Goal: Information Seeking & Learning: Learn about a topic

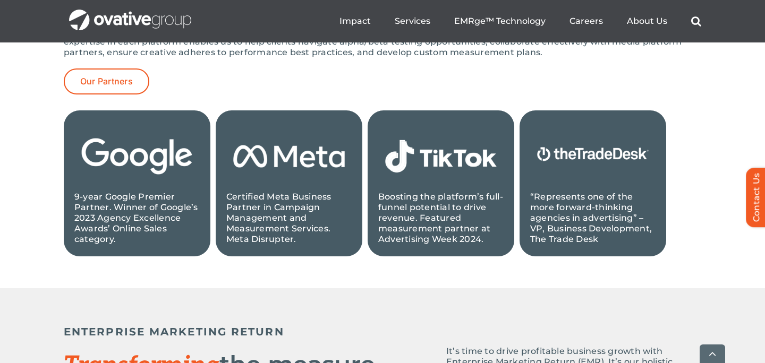
scroll to position [1188, 0]
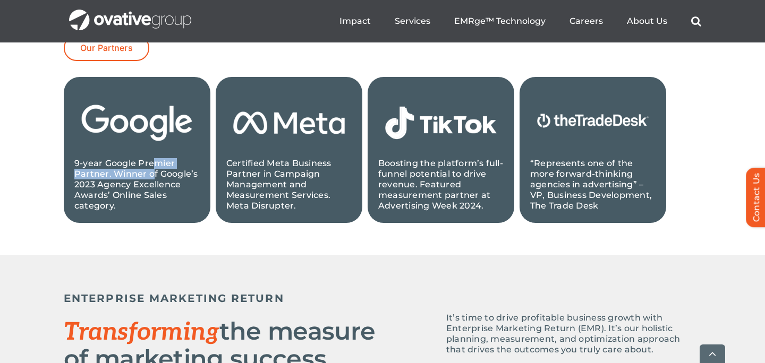
drag, startPoint x: 154, startPoint y: 162, endPoint x: 154, endPoint y: 176, distance: 13.8
click at [154, 176] on p "9-year Google Premier Partner. Winner of Google’s 2023 Agency Excellence Awards…" at bounding box center [136, 184] width 125 height 53
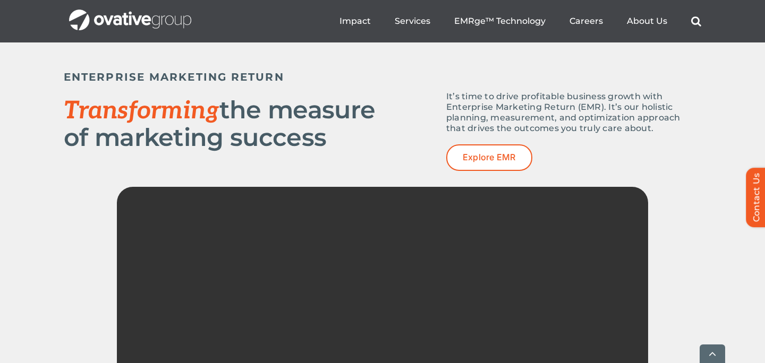
scroll to position [1573, 0]
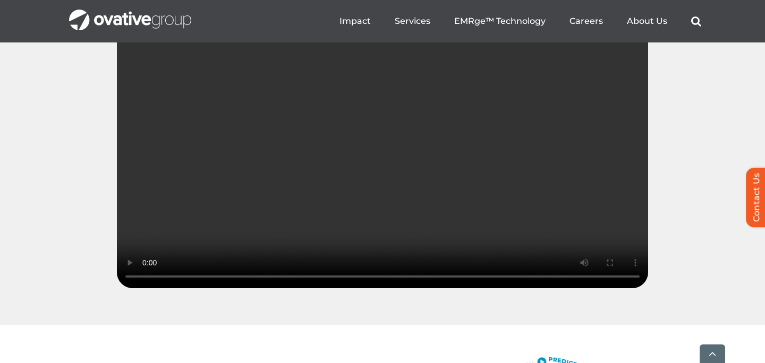
drag, startPoint x: 238, startPoint y: 310, endPoint x: 562, endPoint y: 319, distance: 323.6
click at [561, 288] on video "Sorry, your browser doesn't support embedded videos." at bounding box center [382, 156] width 531 height 266
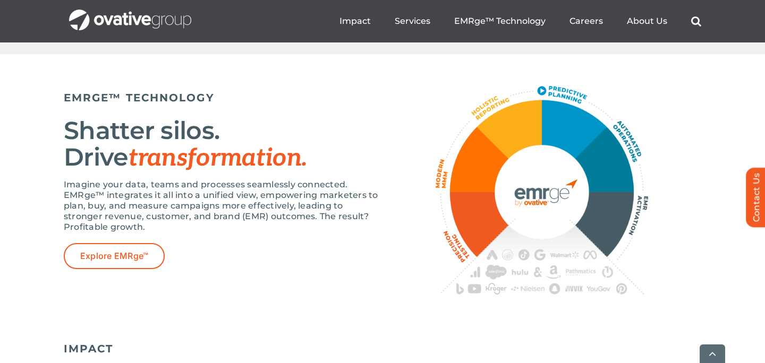
scroll to position [1903, 0]
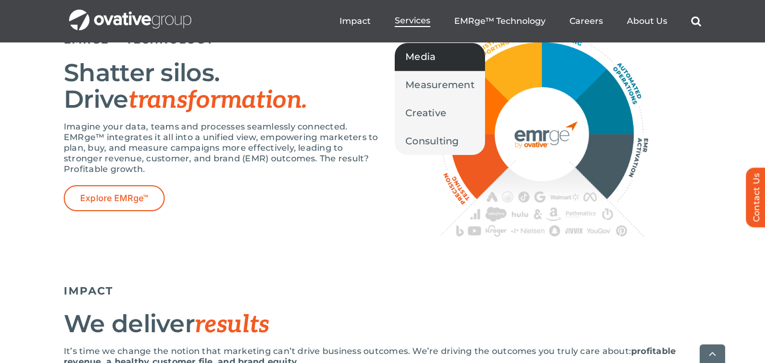
click at [421, 69] on link "Media" at bounding box center [440, 57] width 90 height 28
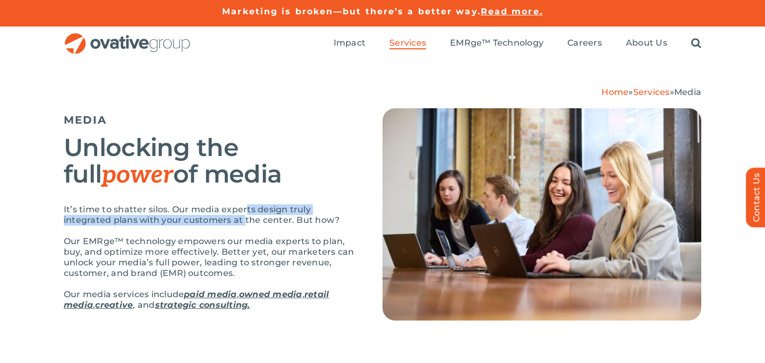
drag, startPoint x: 246, startPoint y: 208, endPoint x: 245, endPoint y: 218, distance: 10.7
click at [245, 218] on p "It’s time to shatter silos. Our media experts design truly integrated plans wit…" at bounding box center [210, 214] width 292 height 21
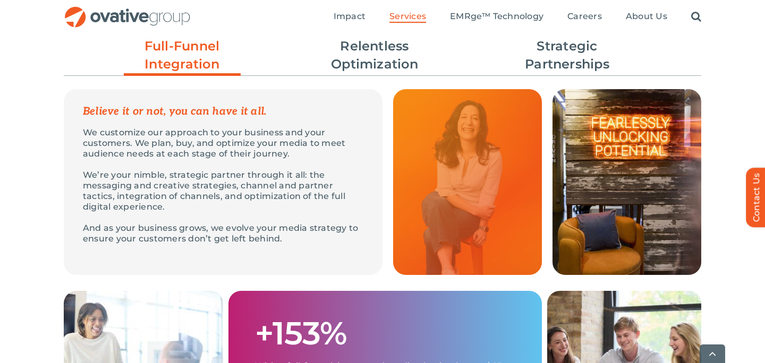
scroll to position [335, 0]
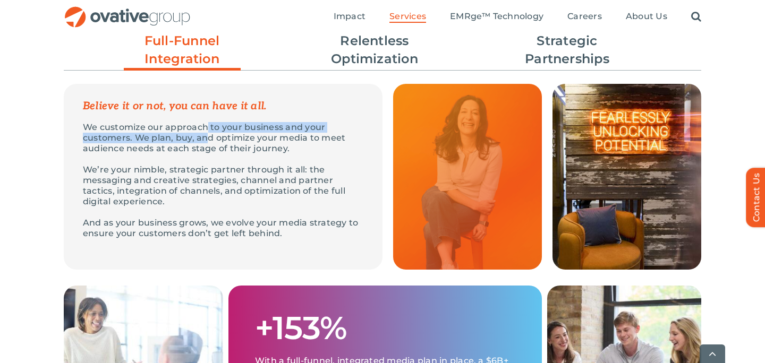
drag, startPoint x: 206, startPoint y: 126, endPoint x: 204, endPoint y: 136, distance: 10.2
click at [204, 136] on p "We customize our approach to your business and your customers. We plan, buy, an…" at bounding box center [223, 138] width 280 height 32
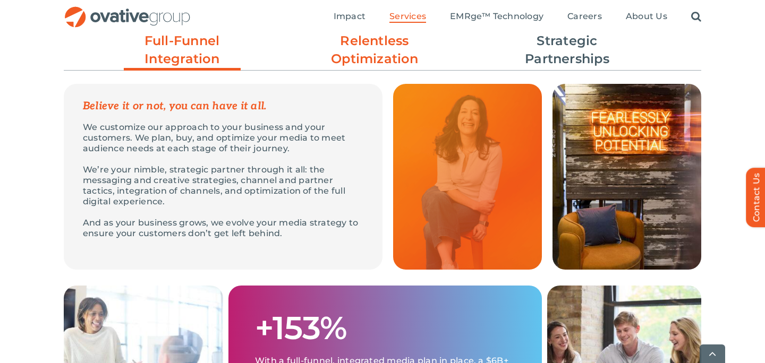
click at [404, 52] on link "Relentless Optimization" at bounding box center [374, 50] width 117 height 36
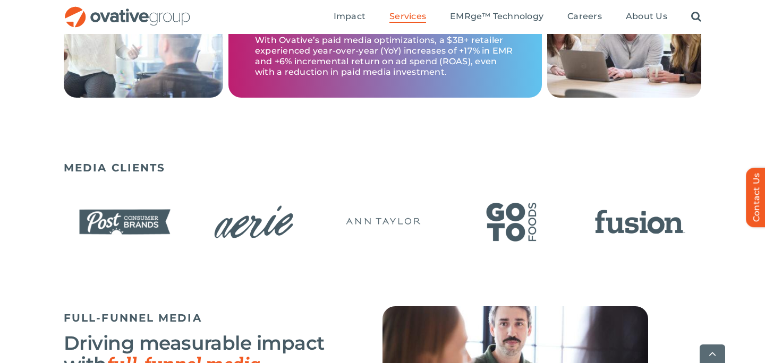
scroll to position [940, 0]
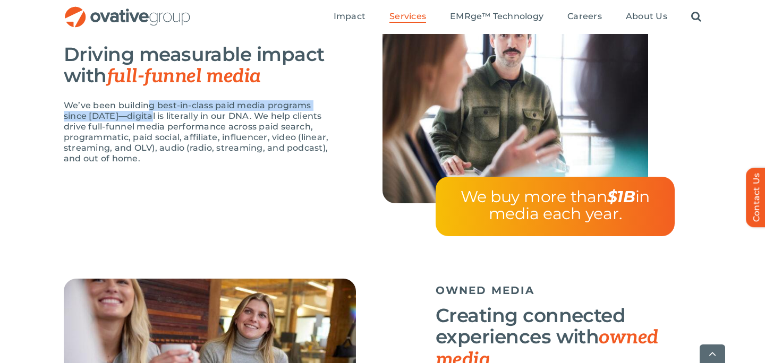
click at [151, 112] on p "We’ve been building best-in-class paid media programs since 2009—digital is lit…" at bounding box center [197, 132] width 266 height 64
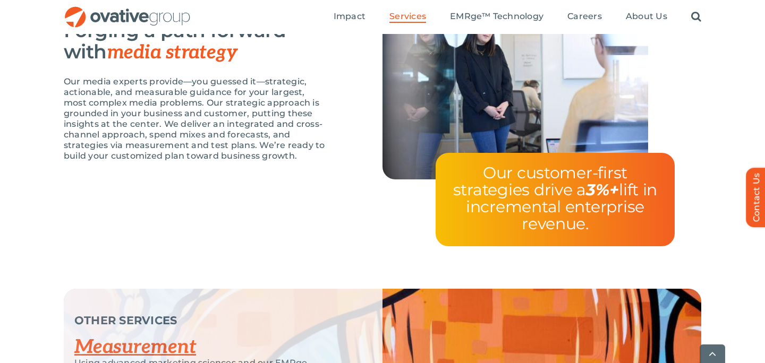
scroll to position [2185, 0]
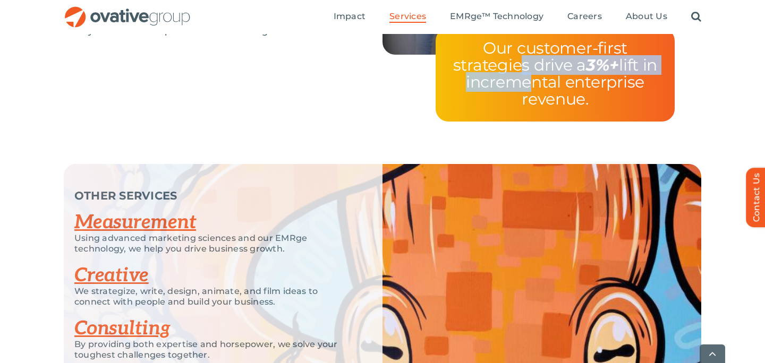
drag, startPoint x: 515, startPoint y: 62, endPoint x: 519, endPoint y: 85, distance: 23.2
click at [519, 85] on span "Our customer-first strategies drive a 3%+ lift in incremental enterprise revenu…" at bounding box center [555, 73] width 204 height 71
click at [519, 87] on span "Our customer-first strategies drive a 3%+ lift in incremental enterprise revenu…" at bounding box center [555, 73] width 204 height 71
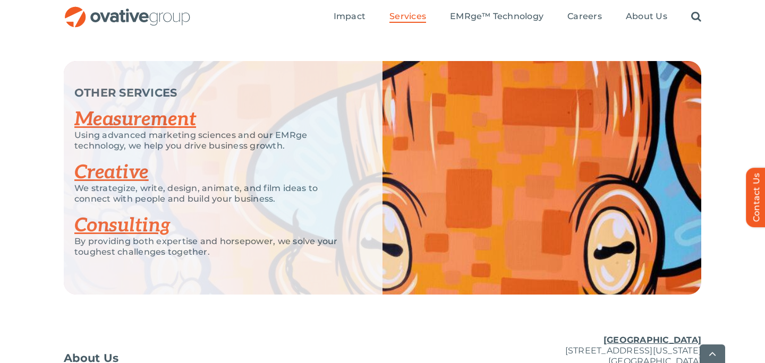
scroll to position [2321, 0]
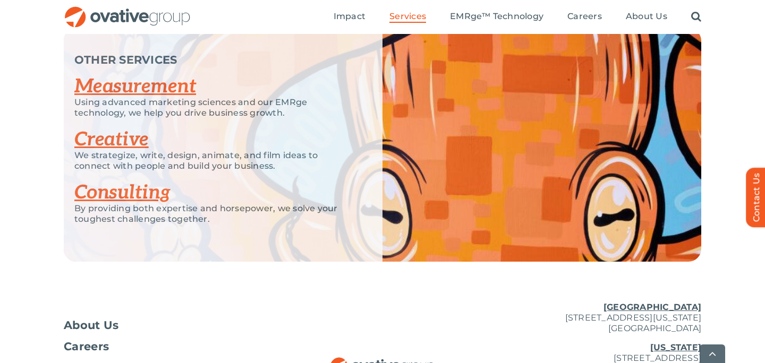
click at [100, 134] on link "Creative" at bounding box center [111, 139] width 74 height 23
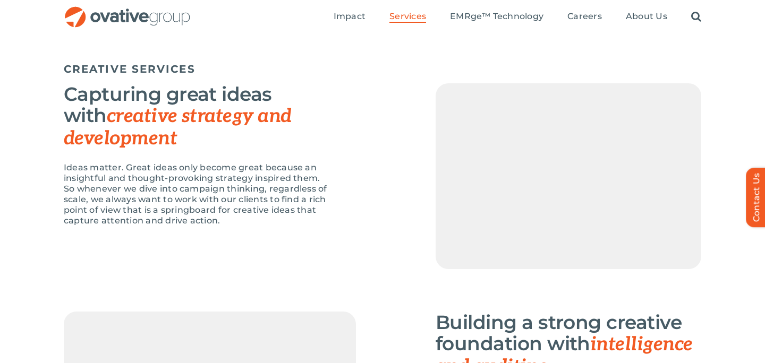
scroll to position [854, 0]
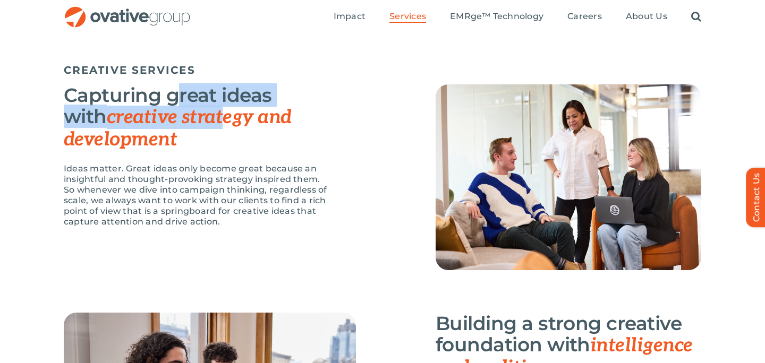
drag, startPoint x: 177, startPoint y: 87, endPoint x: 181, endPoint y: 114, distance: 27.8
click at [181, 114] on h3 "Capturing great ideas with creative strategy and development" at bounding box center [197, 117] width 266 height 66
click at [180, 114] on span "creative strategy and development" at bounding box center [178, 129] width 228 height 46
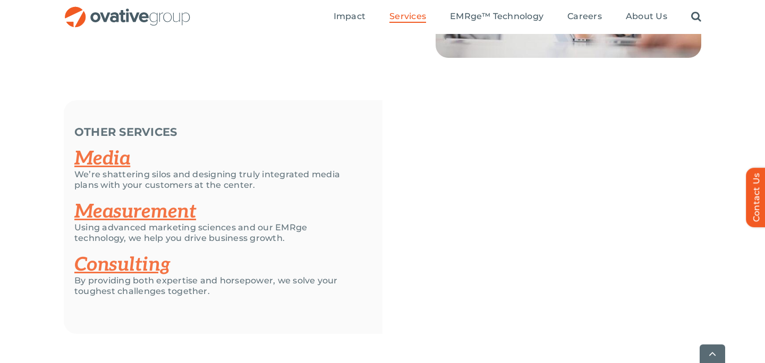
scroll to position [1571, 0]
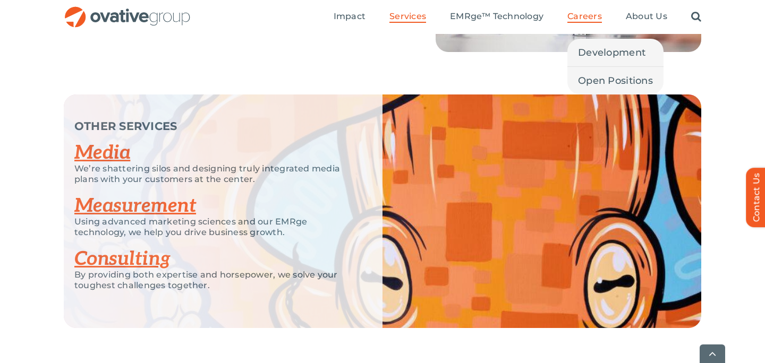
click at [579, 15] on span "Careers" at bounding box center [584, 16] width 35 height 11
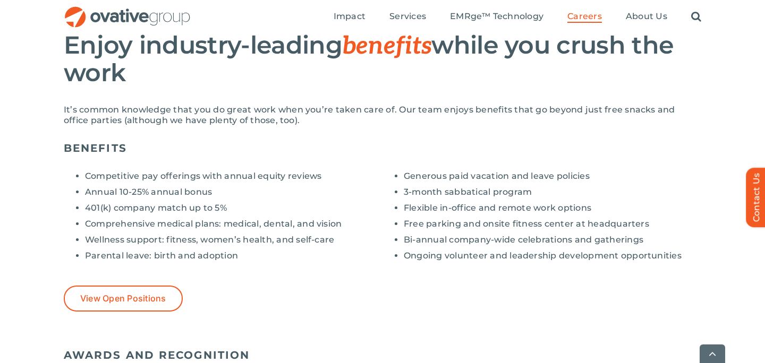
scroll to position [791, 0]
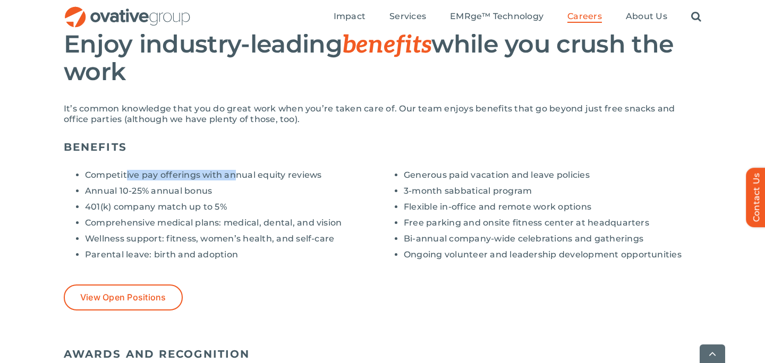
drag, startPoint x: 127, startPoint y: 173, endPoint x: 234, endPoint y: 174, distance: 106.8
click at [234, 174] on li "Competitive pay offerings with annual equity reviews" at bounding box center [233, 175] width 297 height 11
drag, startPoint x: 188, startPoint y: 188, endPoint x: 188, endPoint y: 210, distance: 22.3
click at [188, 210] on ul "Competitive pay offerings with annual equity reviews Annual 10-25% annual bonus…" at bounding box center [223, 215] width 319 height 90
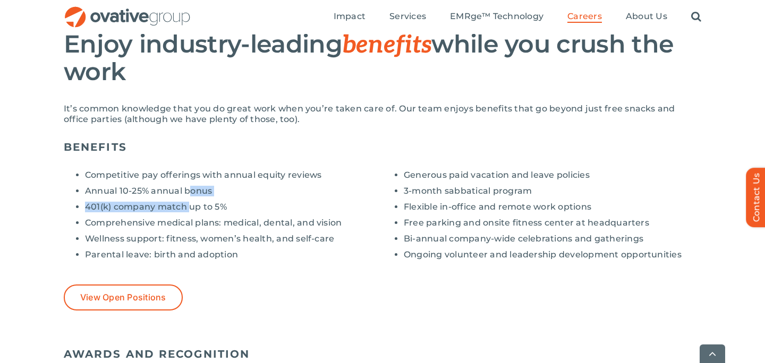
click at [188, 210] on li "401(k) company match up to 5%" at bounding box center [233, 207] width 297 height 11
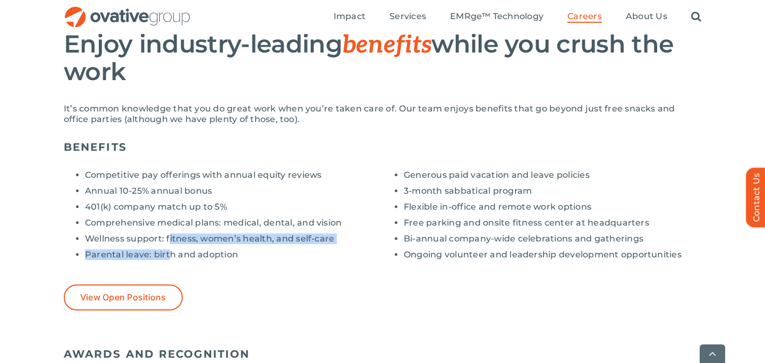
drag, startPoint x: 169, startPoint y: 236, endPoint x: 169, endPoint y: 257, distance: 20.2
click at [169, 257] on ul "Competitive pay offerings with annual equity reviews Annual 10-25% annual bonus…" at bounding box center [223, 215] width 319 height 90
click at [169, 257] on li "Parental leave: birth and adoption" at bounding box center [233, 255] width 297 height 11
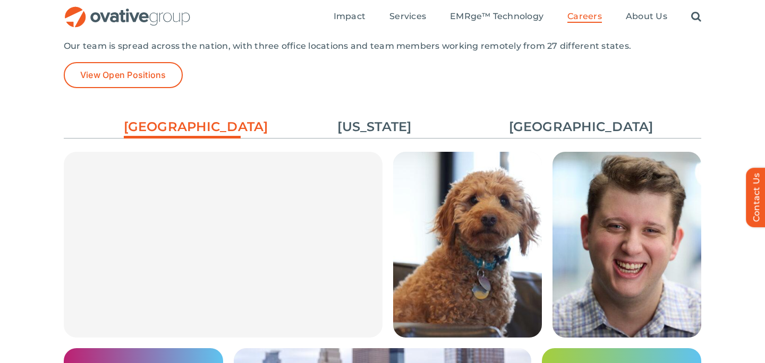
scroll to position [1579, 0]
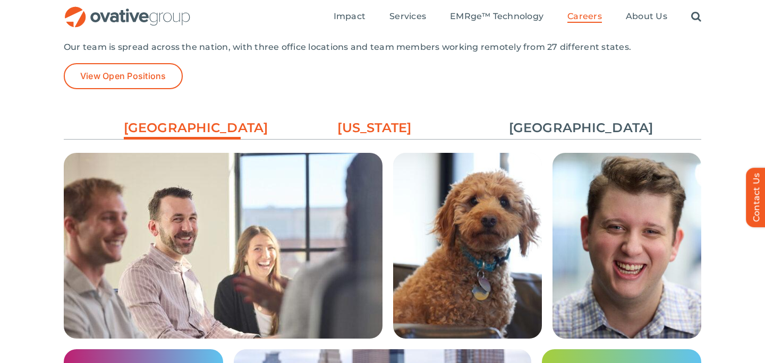
click at [356, 122] on link "[US_STATE]" at bounding box center [374, 128] width 117 height 18
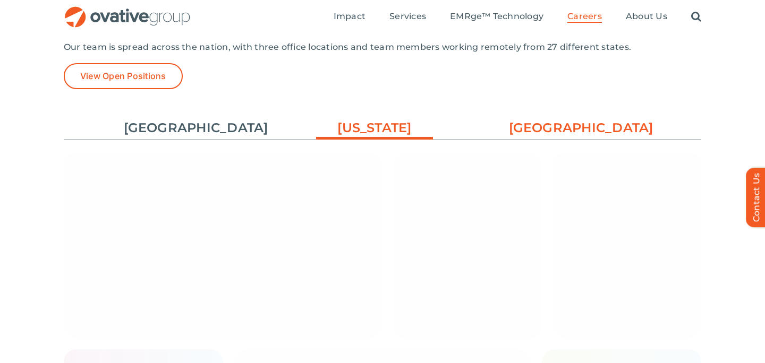
click at [592, 126] on link "[GEOGRAPHIC_DATA]" at bounding box center [567, 128] width 117 height 18
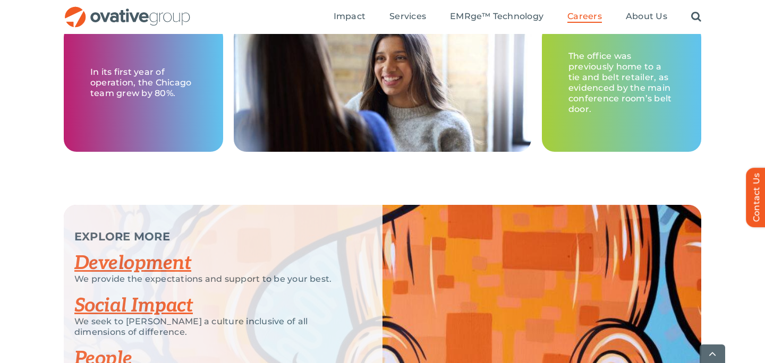
scroll to position [1905, 0]
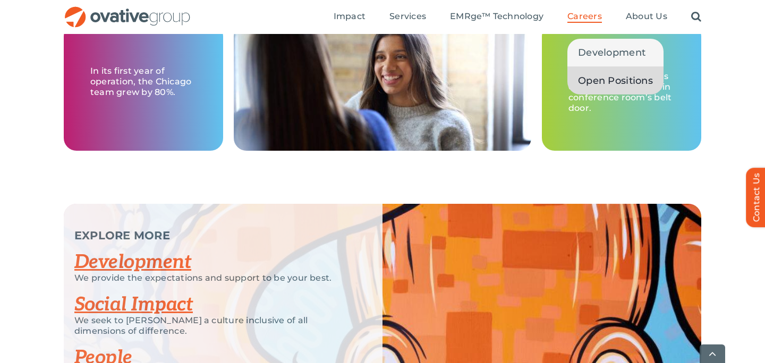
click at [603, 76] on span "Open Positions" at bounding box center [615, 80] width 75 height 15
